Goal: Transaction & Acquisition: Book appointment/travel/reservation

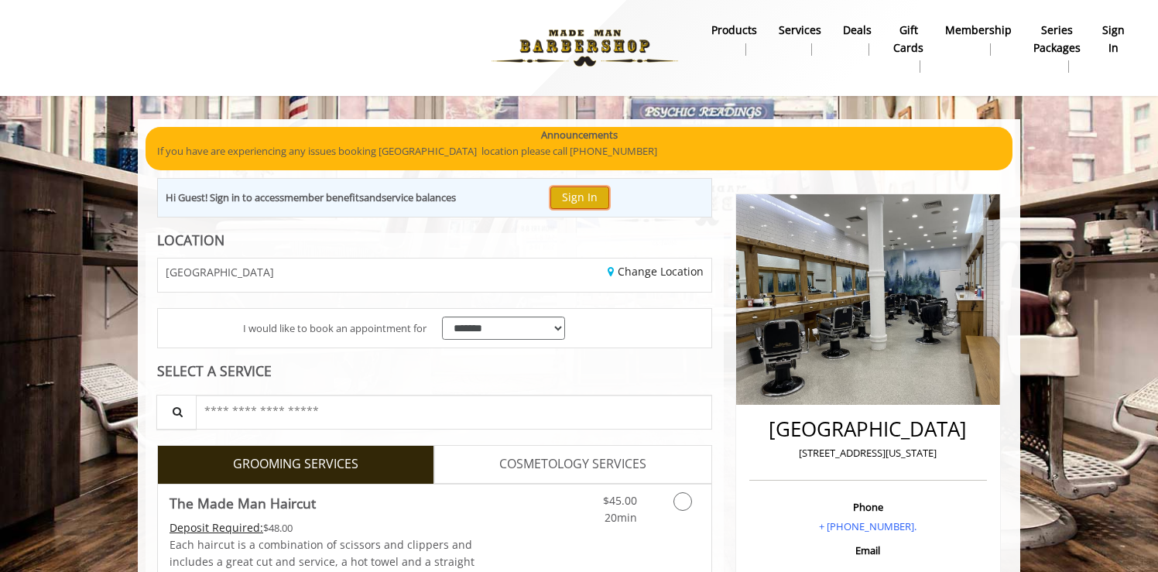
click at [577, 193] on button "Sign In" at bounding box center [579, 198] width 59 height 22
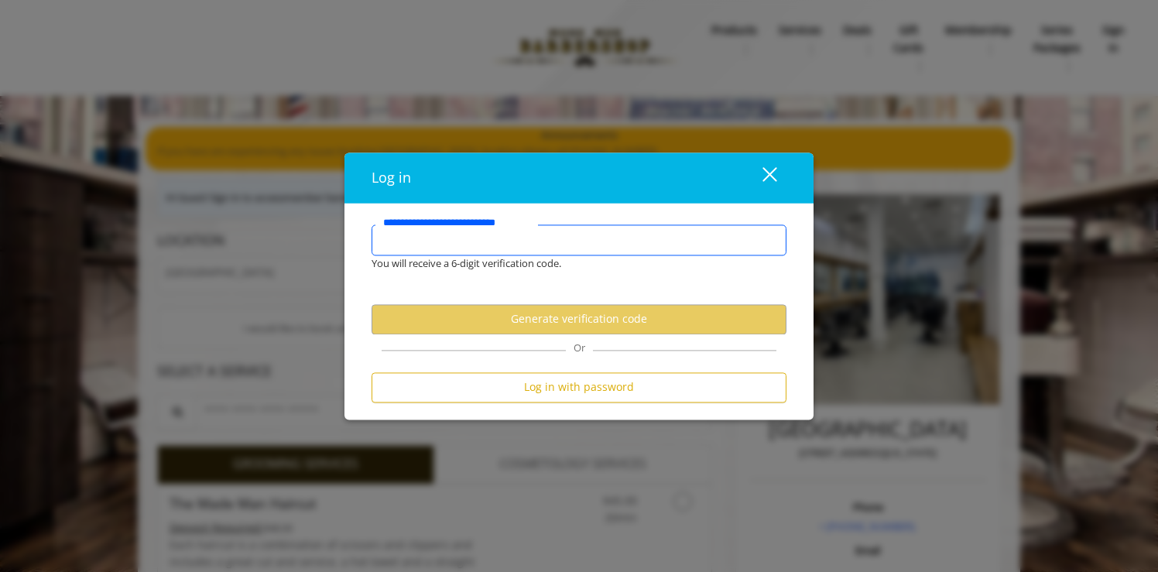
click at [567, 245] on input "**********" at bounding box center [579, 239] width 415 height 31
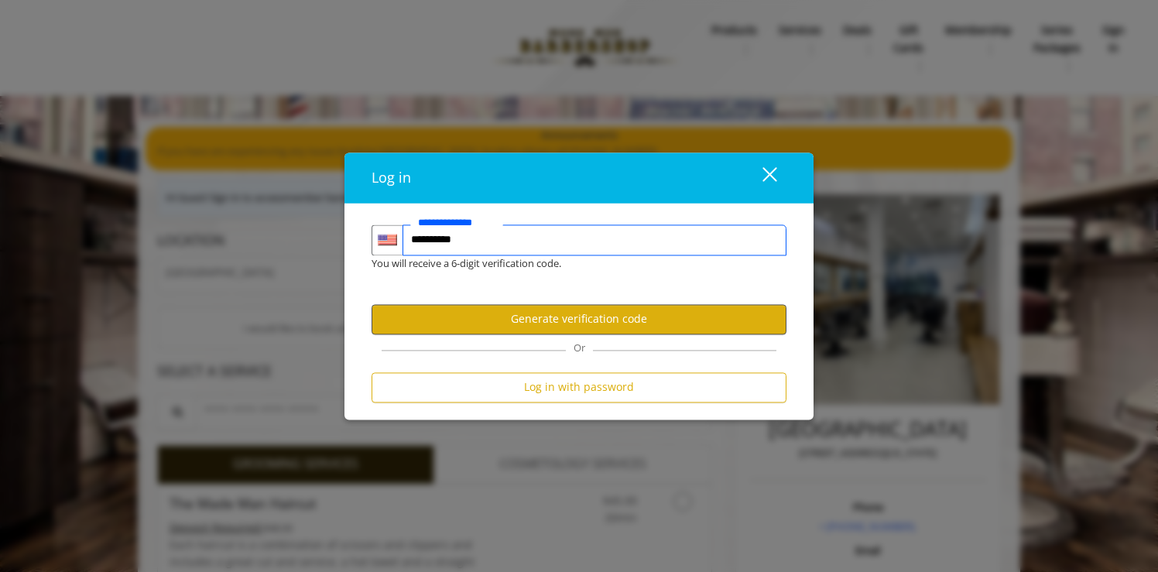
type input "**********"
click at [577, 313] on button "Generate verification code" at bounding box center [579, 319] width 415 height 30
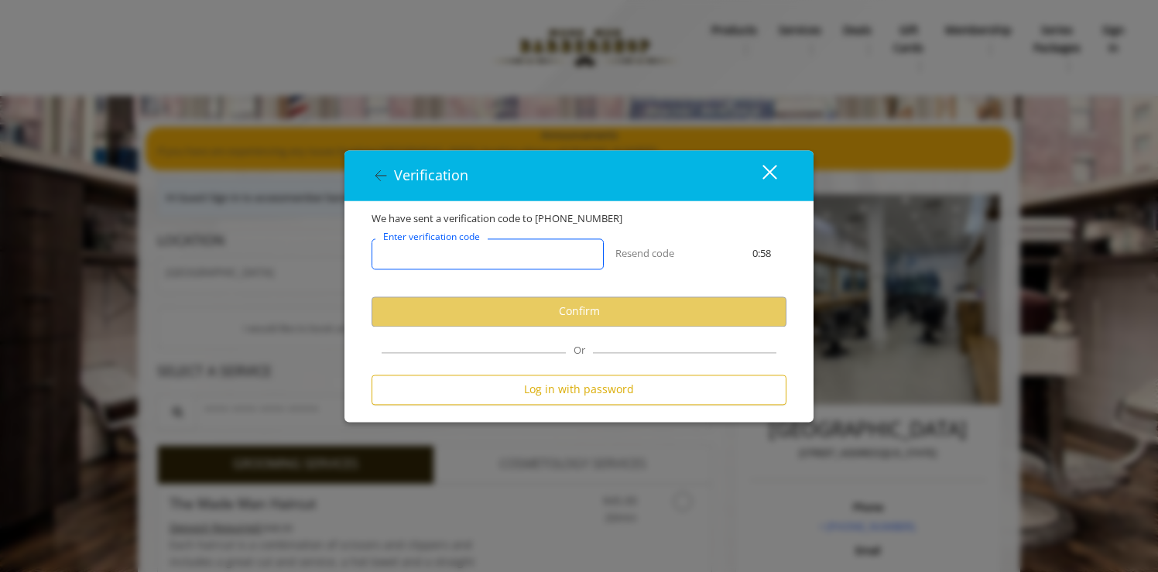
click at [561, 267] on input "Enter verification code" at bounding box center [488, 253] width 232 height 31
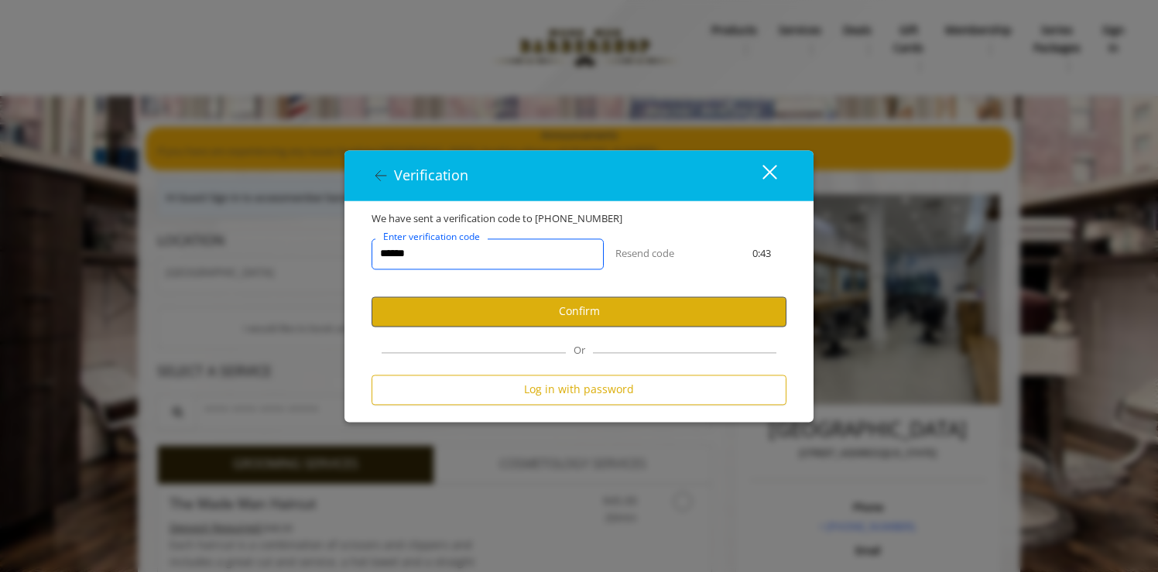
type input "******"
click at [638, 309] on button "Confirm" at bounding box center [579, 311] width 415 height 30
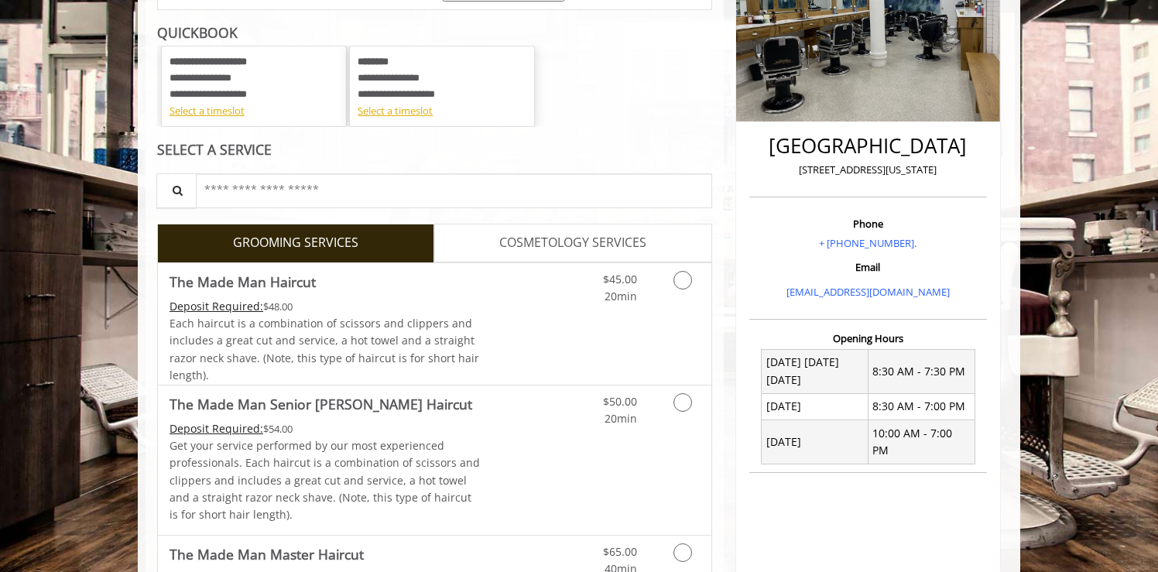
scroll to position [287, 0]
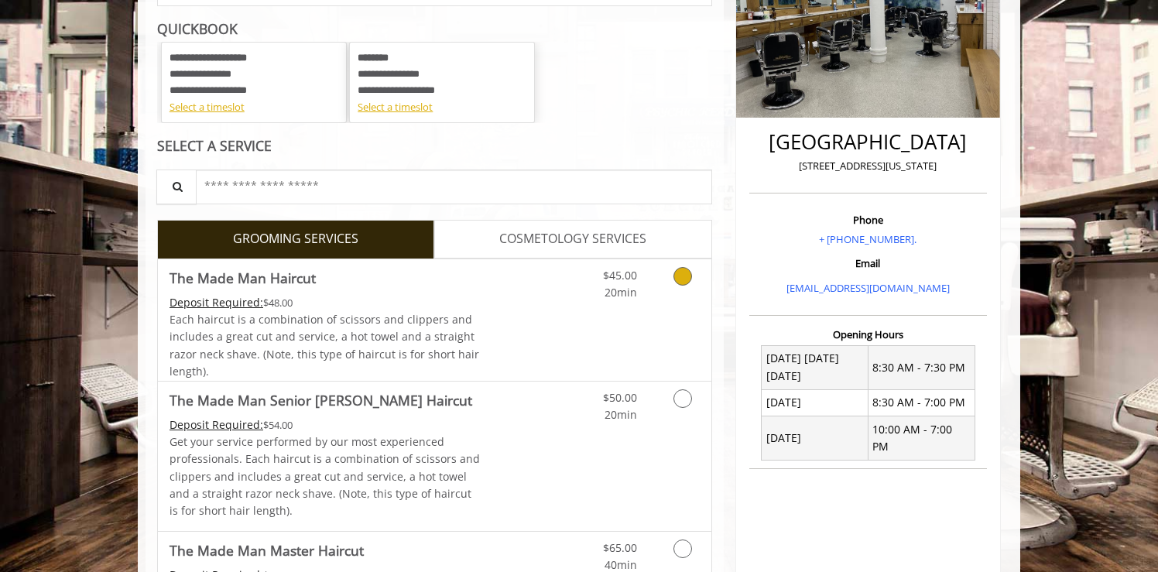
click at [680, 283] on icon "Grooming services" at bounding box center [682, 276] width 19 height 19
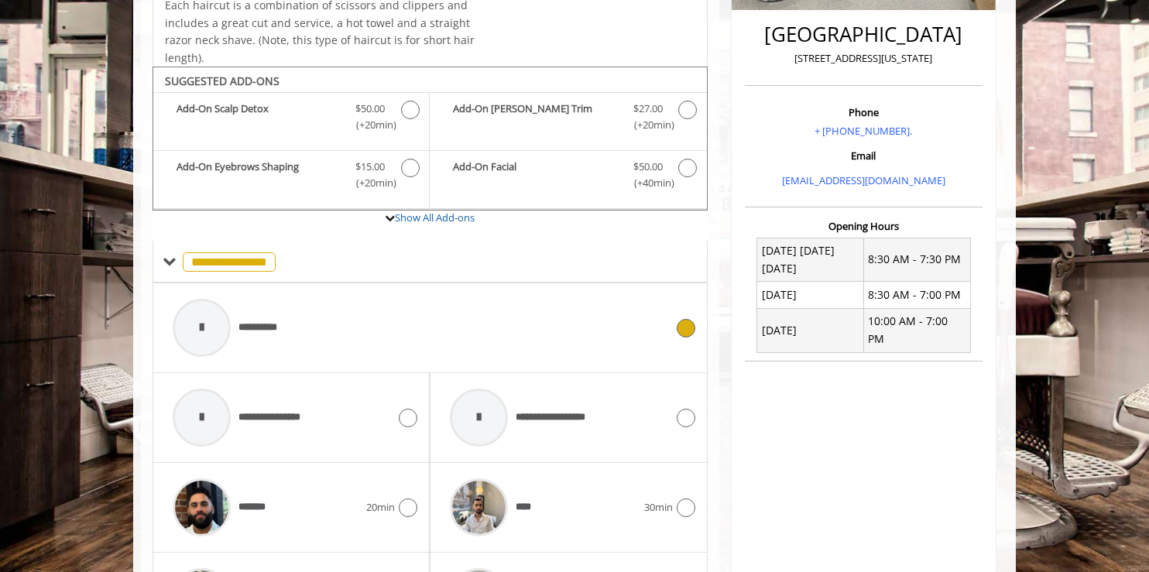
scroll to position [396, 0]
click at [689, 326] on icon at bounding box center [685, 327] width 19 height 19
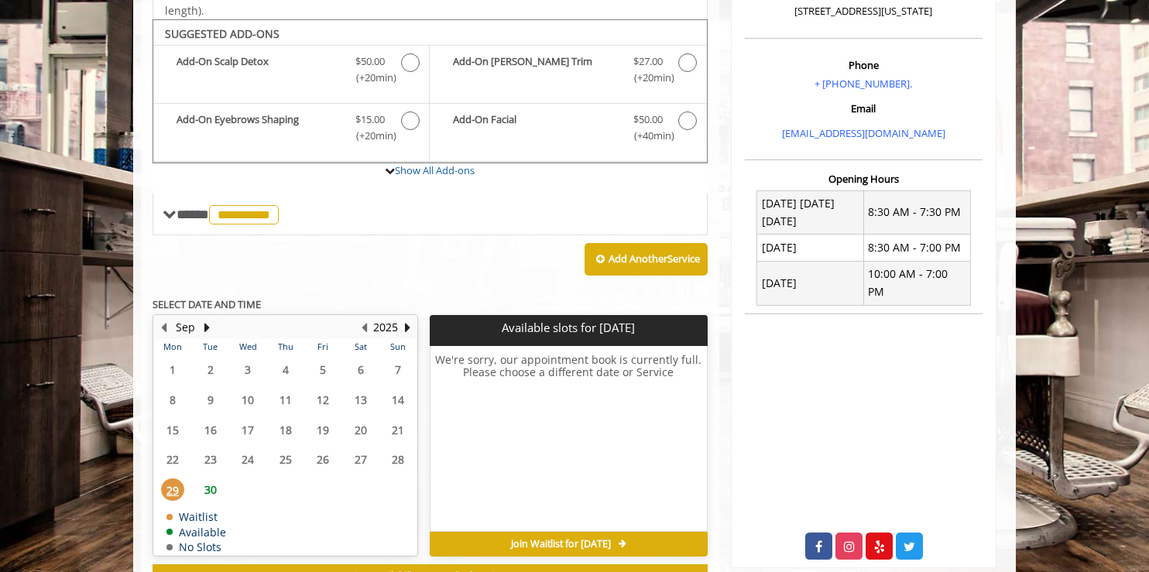
scroll to position [462, 0]
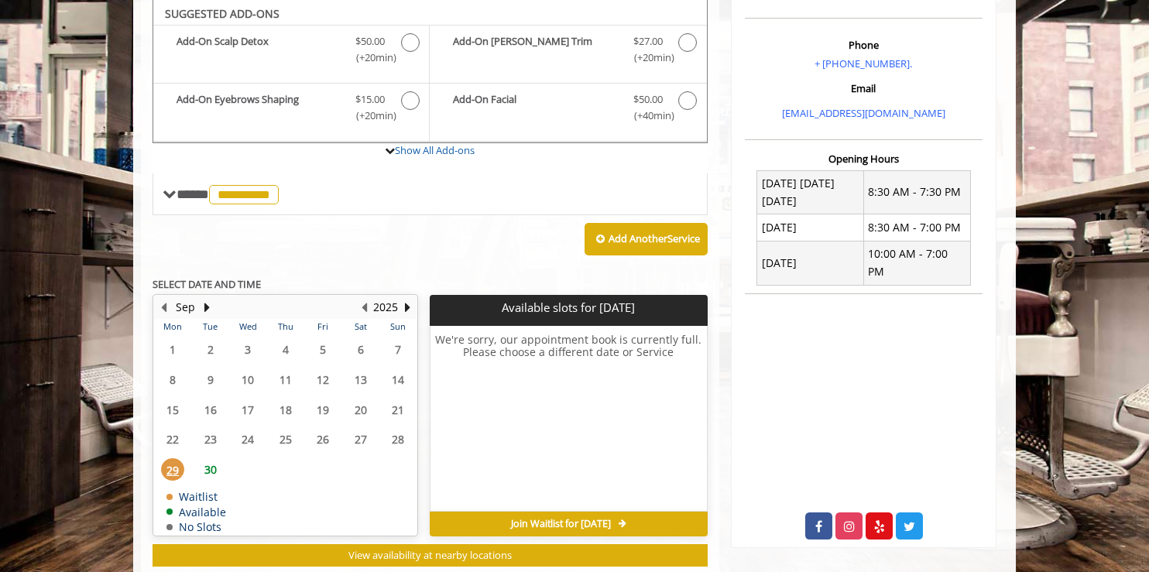
click at [207, 464] on span "30" at bounding box center [210, 469] width 23 height 22
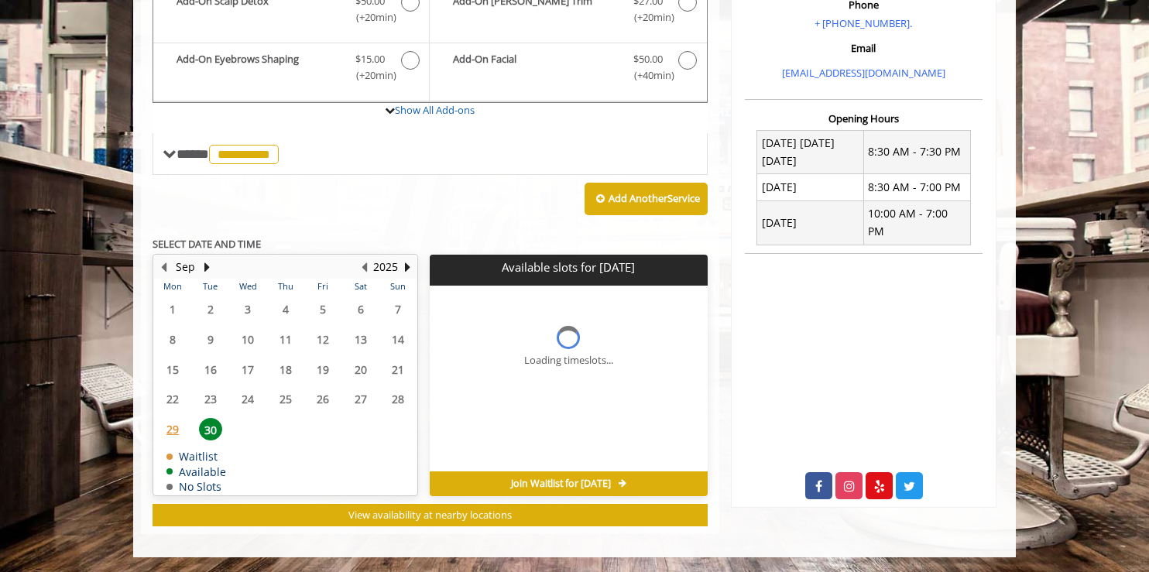
scroll to position [526, 0]
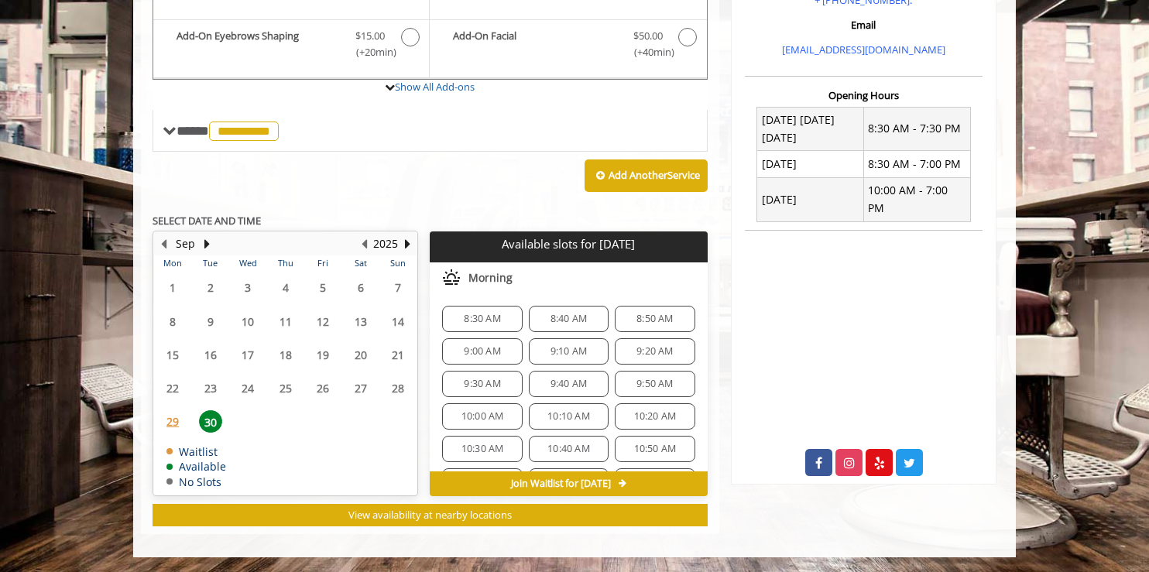
click at [481, 316] on span "8:30 AM" at bounding box center [482, 319] width 36 height 12
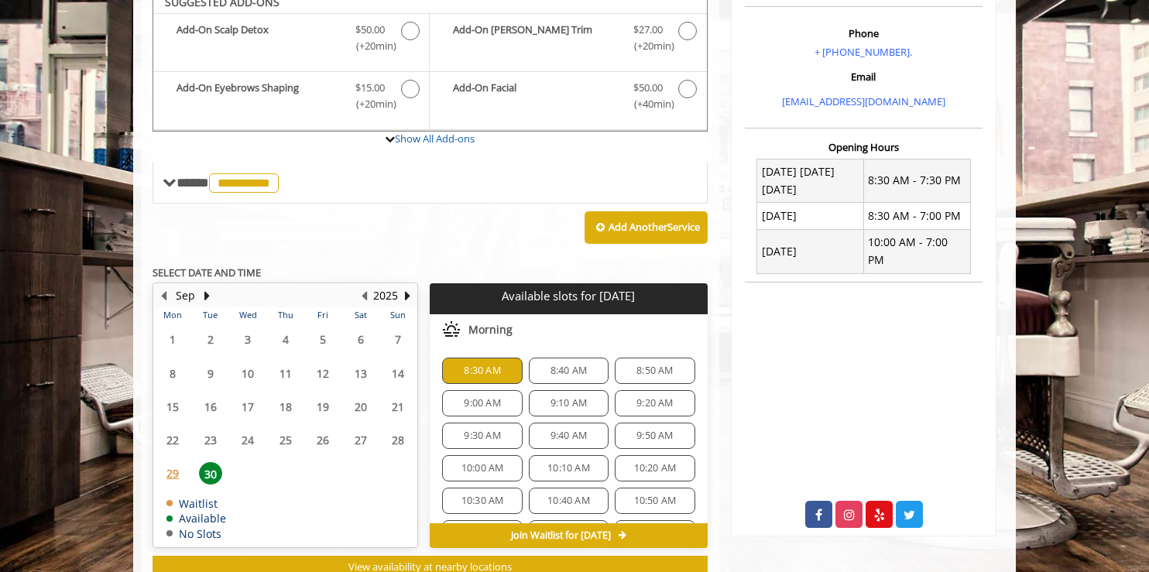
scroll to position [484, 0]
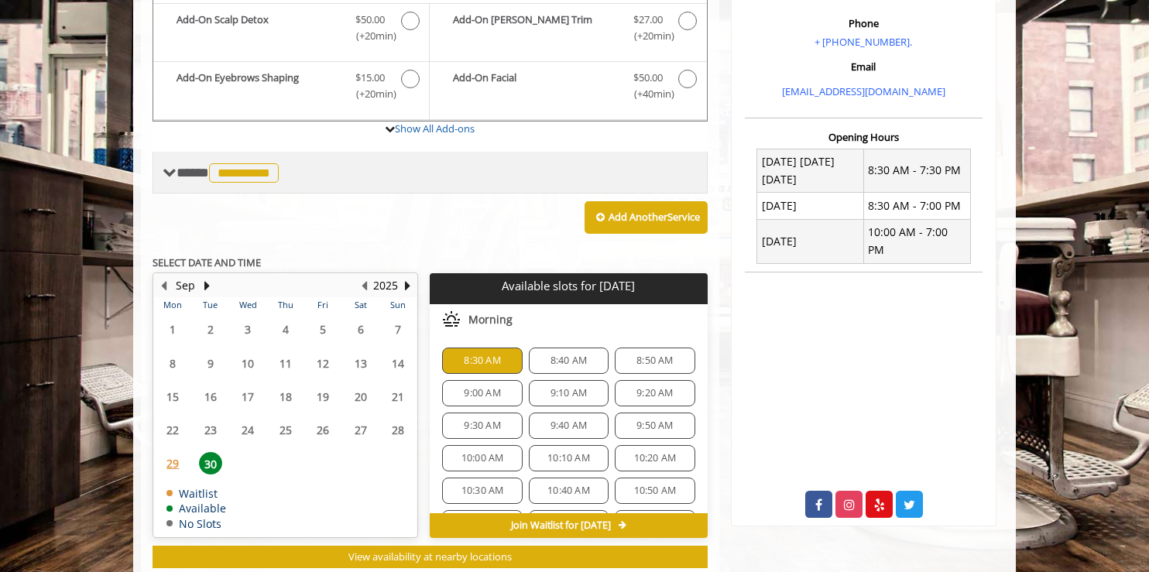
click at [259, 173] on span "**********" at bounding box center [244, 172] width 70 height 19
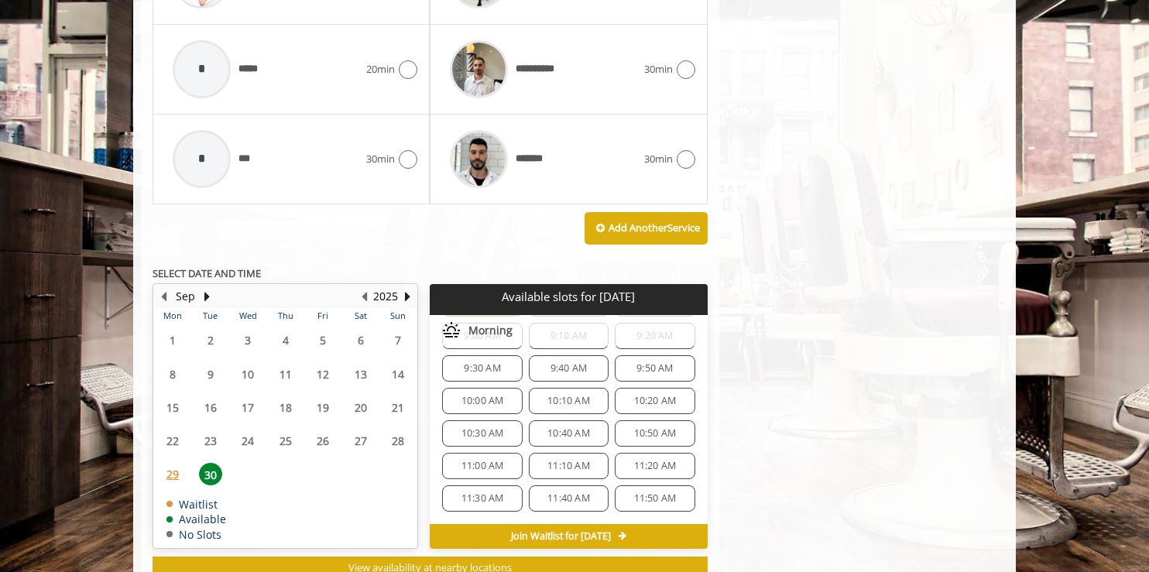
scroll to position [0, 0]
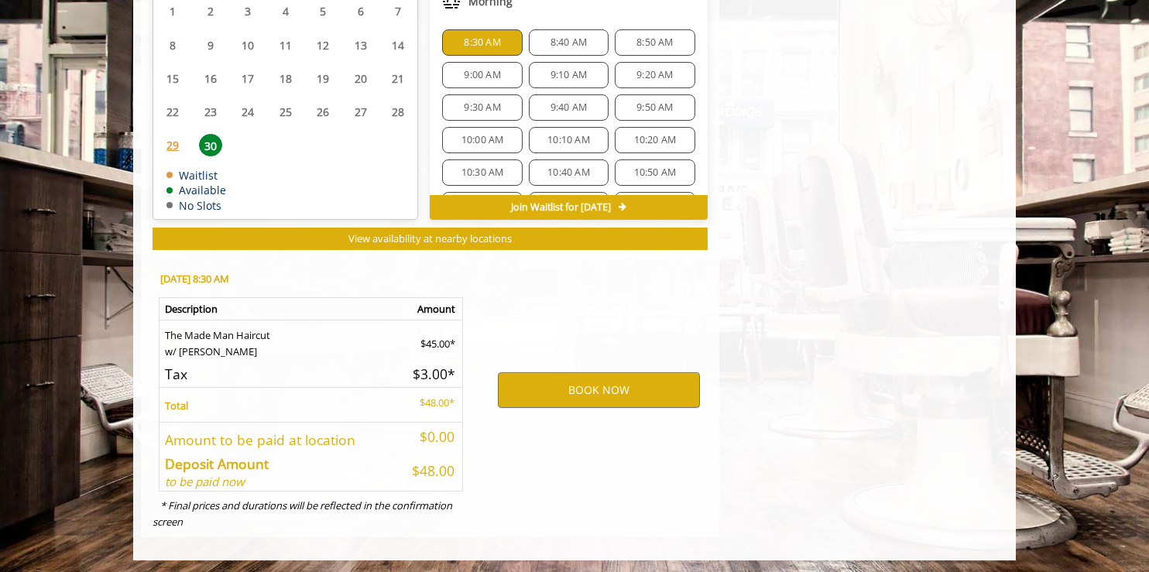
scroll to position [1433, 0]
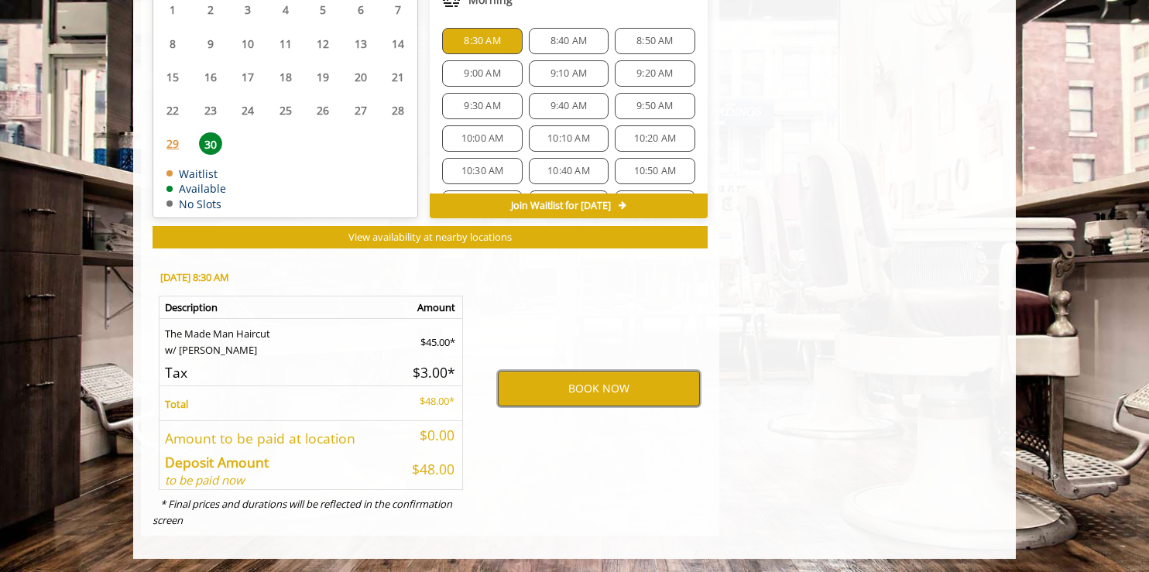
click at [596, 382] on button "BOOK NOW" at bounding box center [599, 389] width 202 height 36
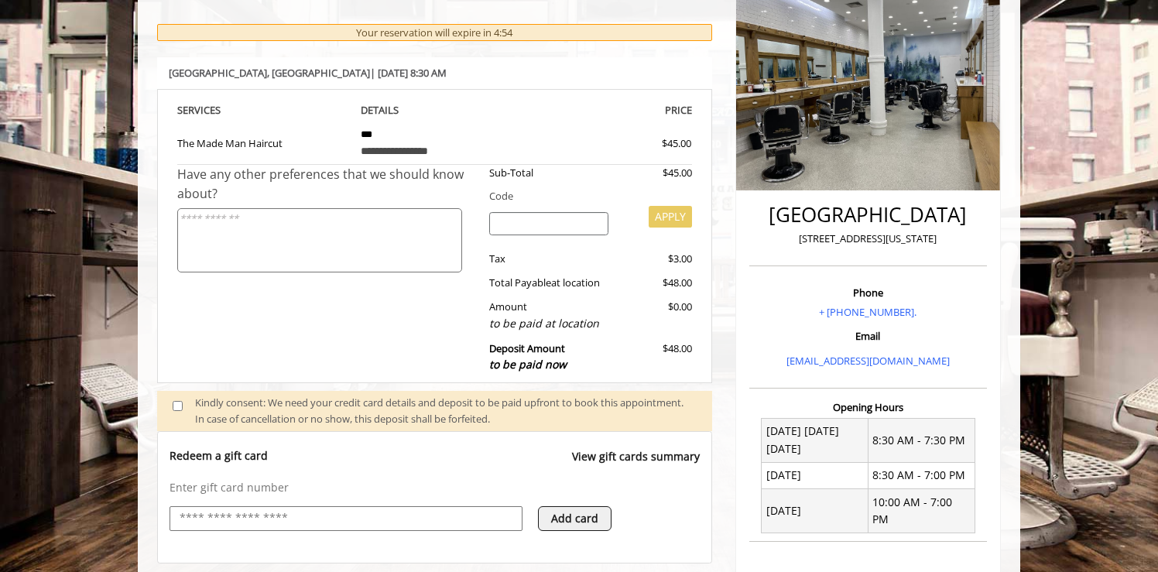
scroll to position [296, 0]
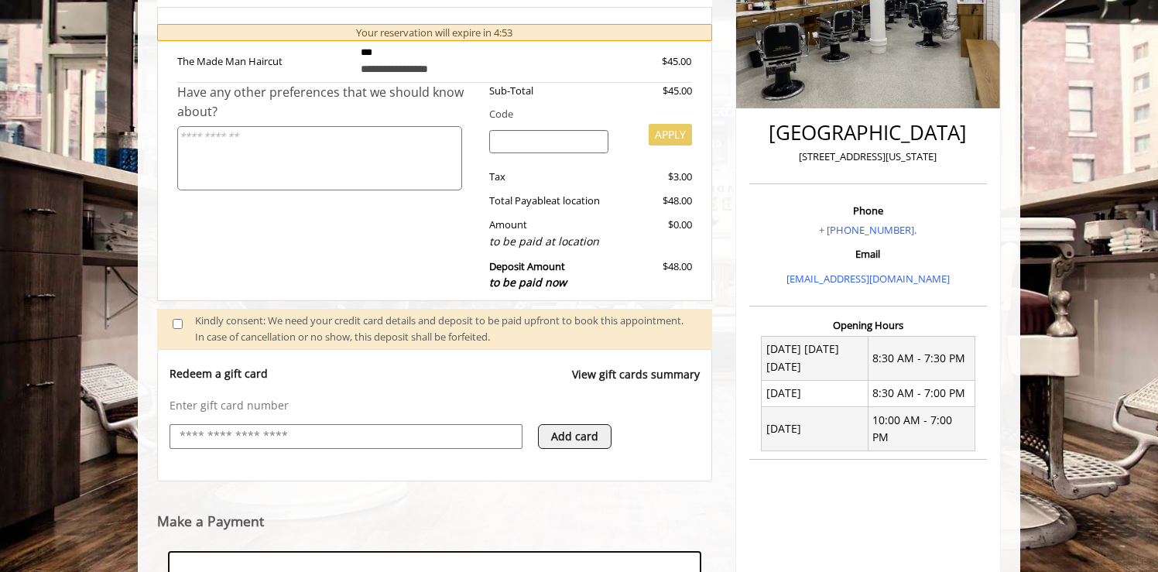
click at [358, 443] on input "text" at bounding box center [346, 436] width 336 height 19
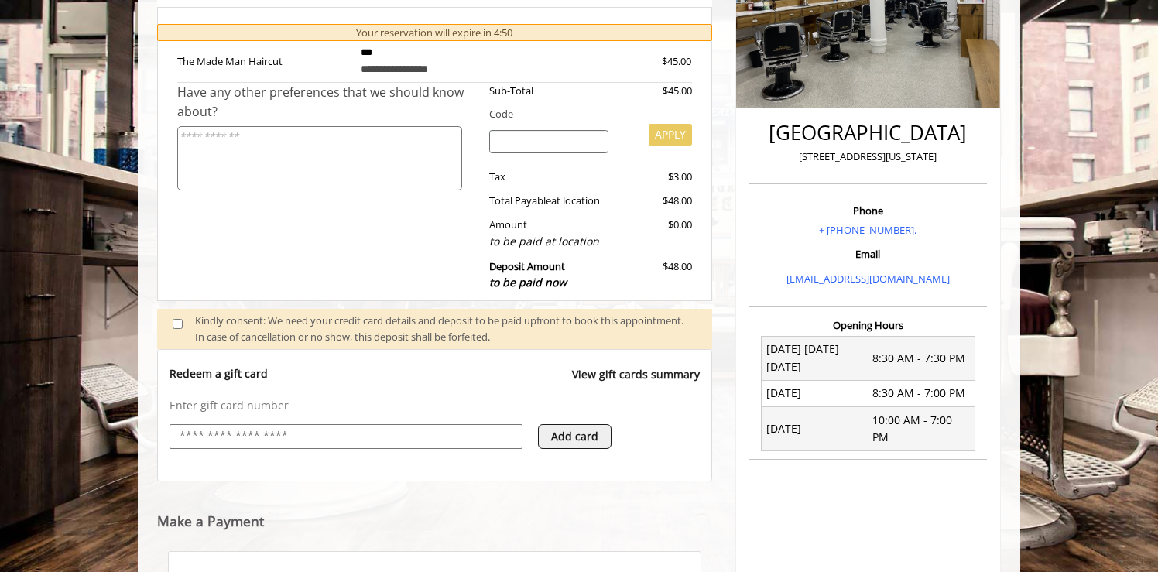
type input "**********"
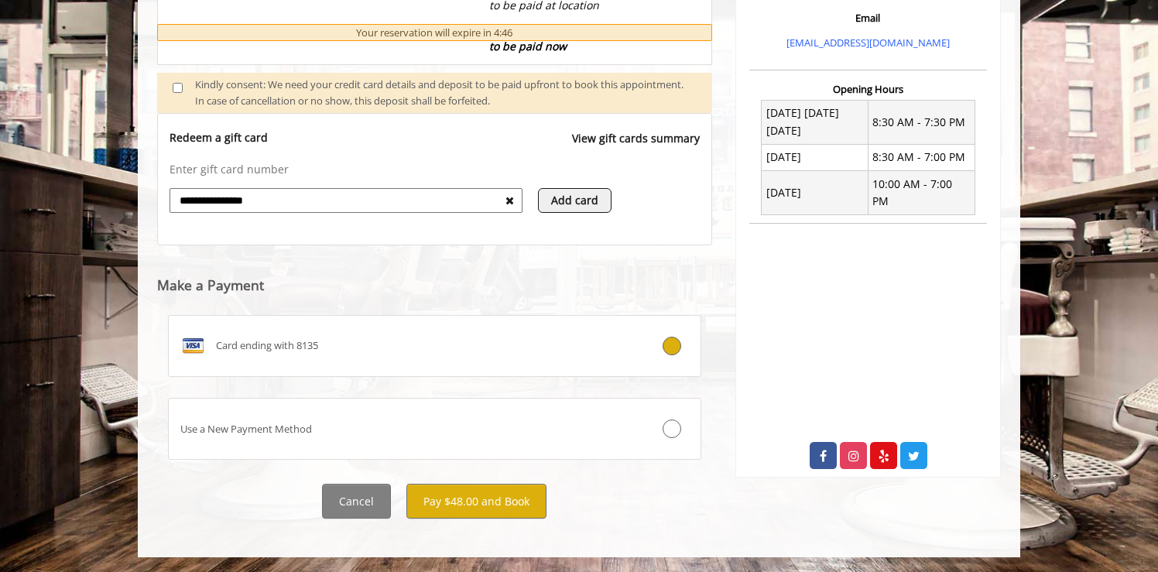
scroll to position [533, 0]
click at [457, 505] on button "Pay $48.00 and Book" at bounding box center [476, 500] width 140 height 35
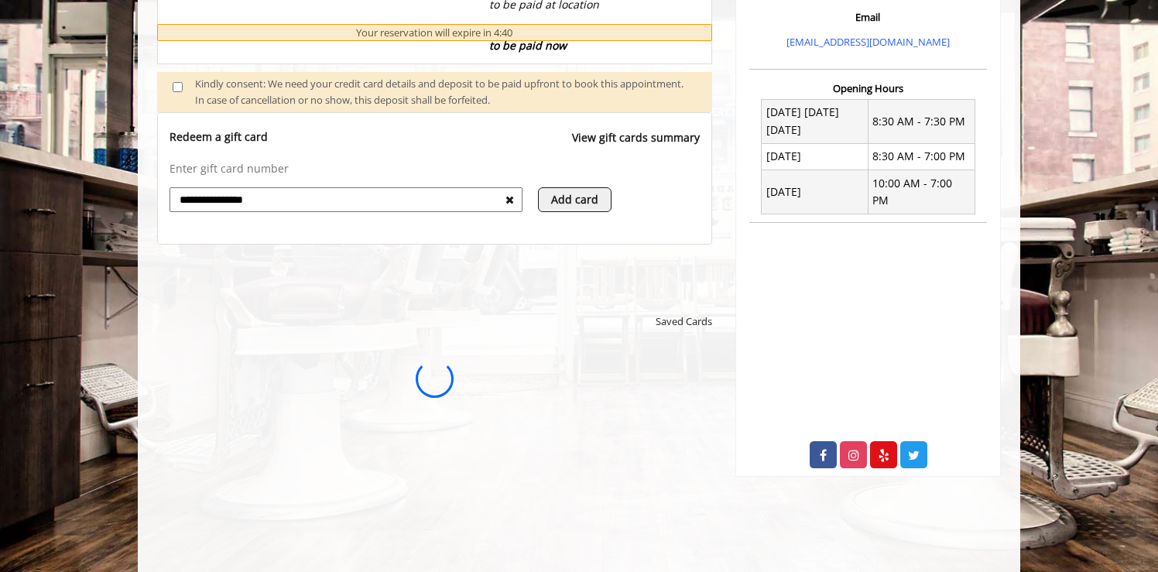
scroll to position [0, 0]
